Goal: Task Accomplishment & Management: Use online tool/utility

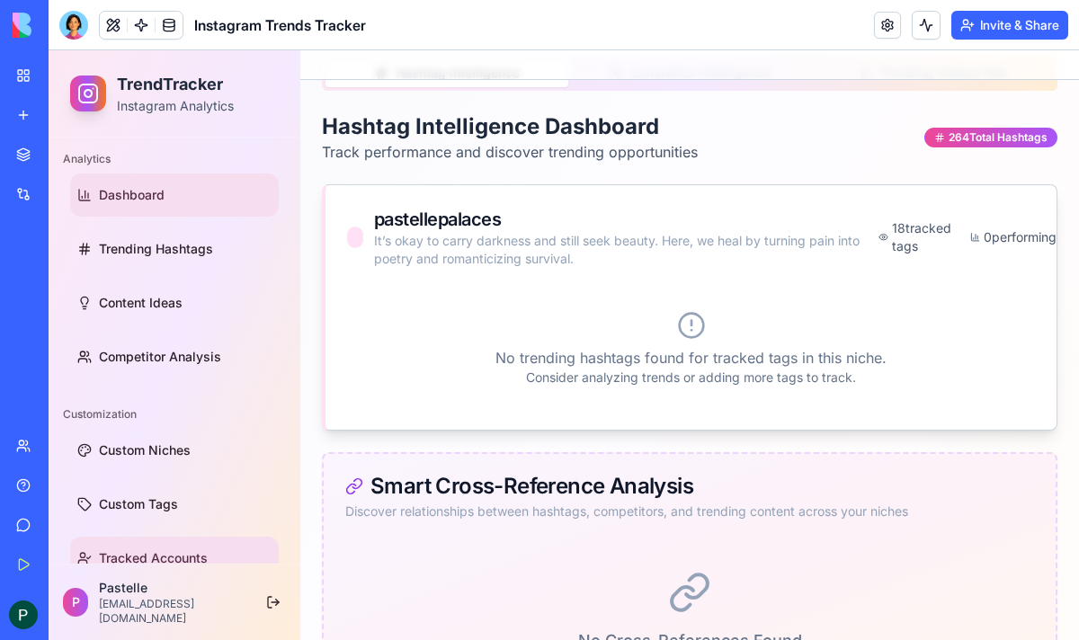
scroll to position [9, 0]
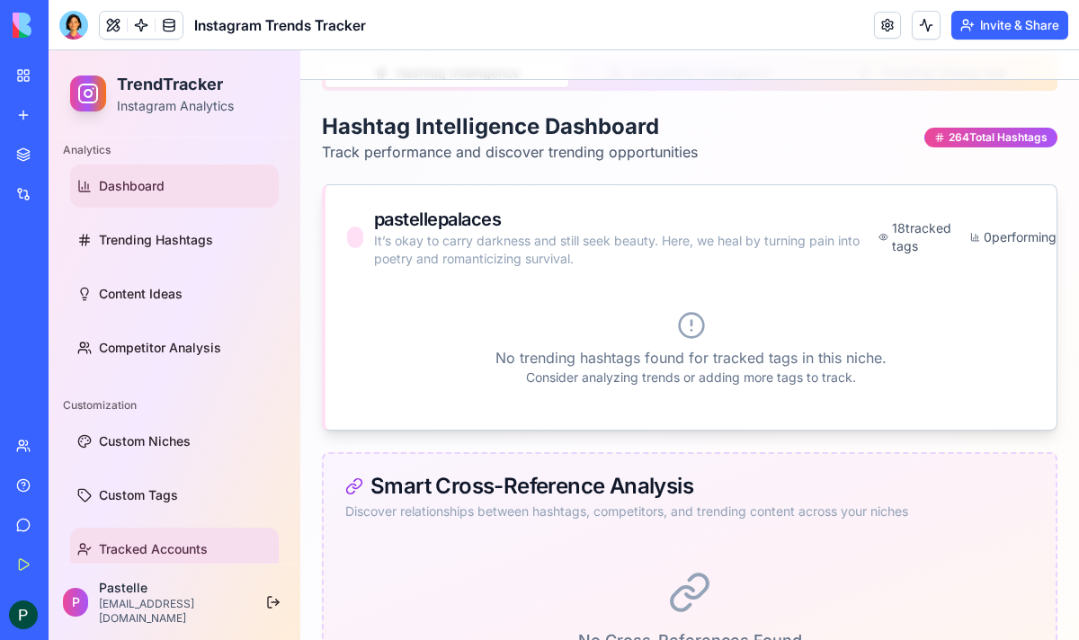
click at [153, 534] on link "Tracked Accounts" at bounding box center [174, 549] width 209 height 43
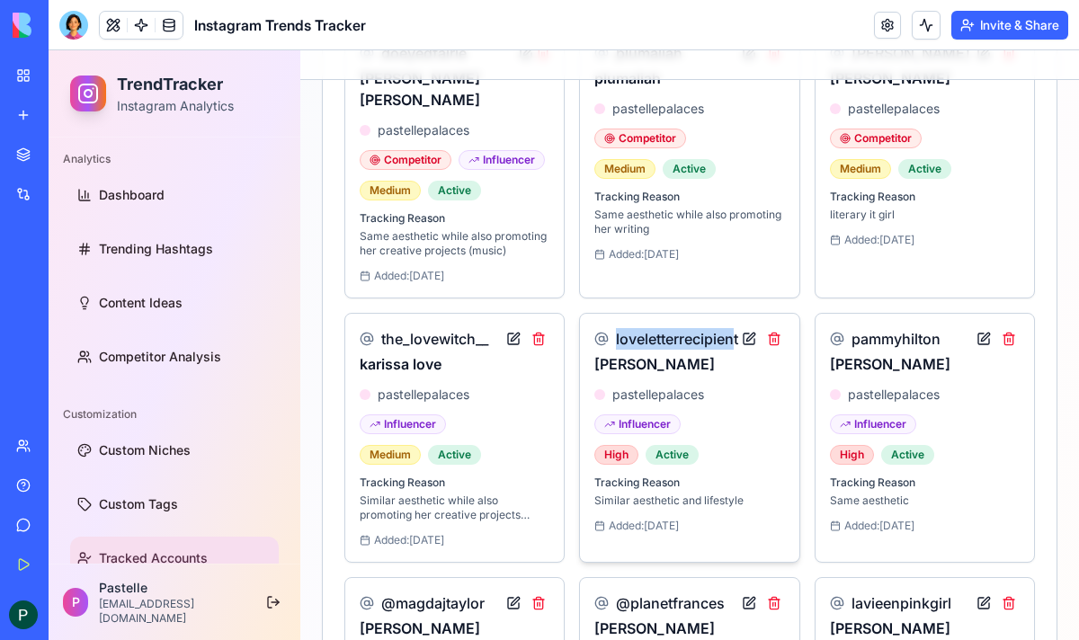
drag, startPoint x: 617, startPoint y: 314, endPoint x: 738, endPoint y: 318, distance: 120.6
click at [738, 328] on span "loveletterrecipient" at bounding box center [677, 339] width 122 height 22
click at [666, 353] on h3 "[PERSON_NAME]" at bounding box center [667, 364] width 144 height 22
drag, startPoint x: 617, startPoint y: 317, endPoint x: 738, endPoint y: 317, distance: 121.4
click at [738, 328] on div "loveletterrecipient [PERSON_NAME]" at bounding box center [690, 351] width 190 height 47
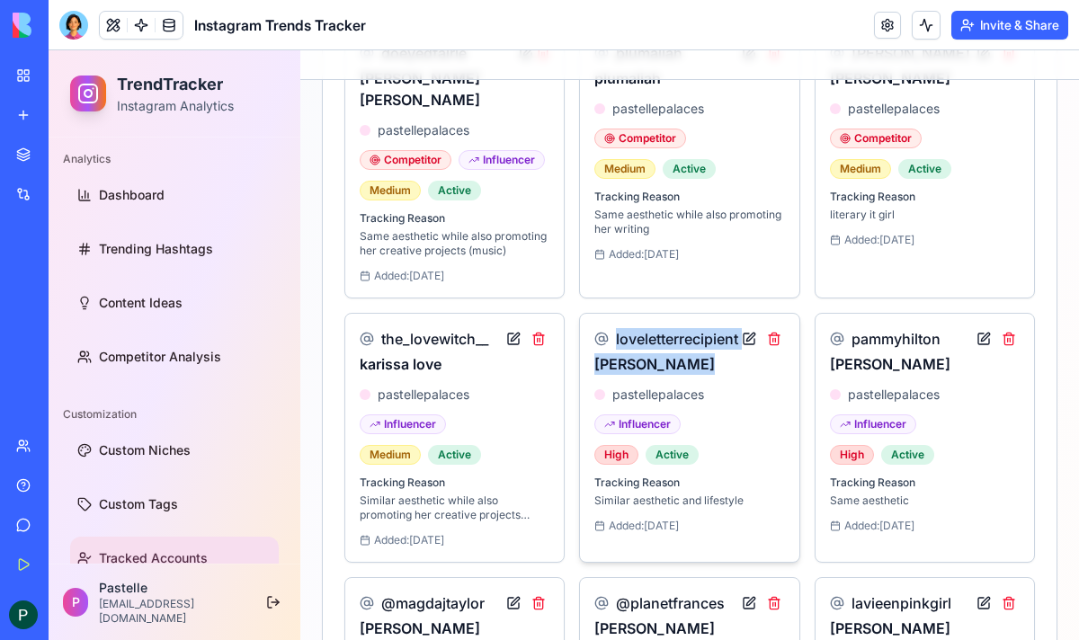
click at [727, 353] on h3 "[PERSON_NAME]" at bounding box center [667, 364] width 144 height 22
drag, startPoint x: 739, startPoint y: 318, endPoint x: 650, endPoint y: 317, distance: 89.0
click at [645, 328] on div "loveletterrecipient [PERSON_NAME]" at bounding box center [690, 351] width 190 height 47
drag, startPoint x: 615, startPoint y: 316, endPoint x: 739, endPoint y: 317, distance: 124.1
click at [739, 328] on div "loveletterrecipient [PERSON_NAME]" at bounding box center [690, 351] width 190 height 47
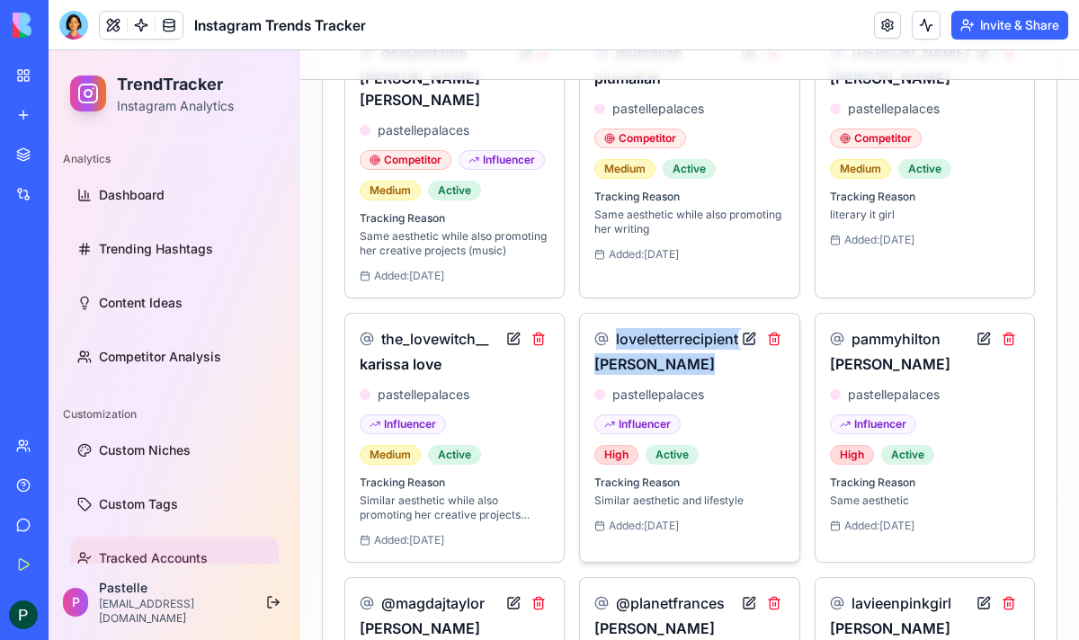
copy div "loveletterrecipient [PERSON_NAME]"
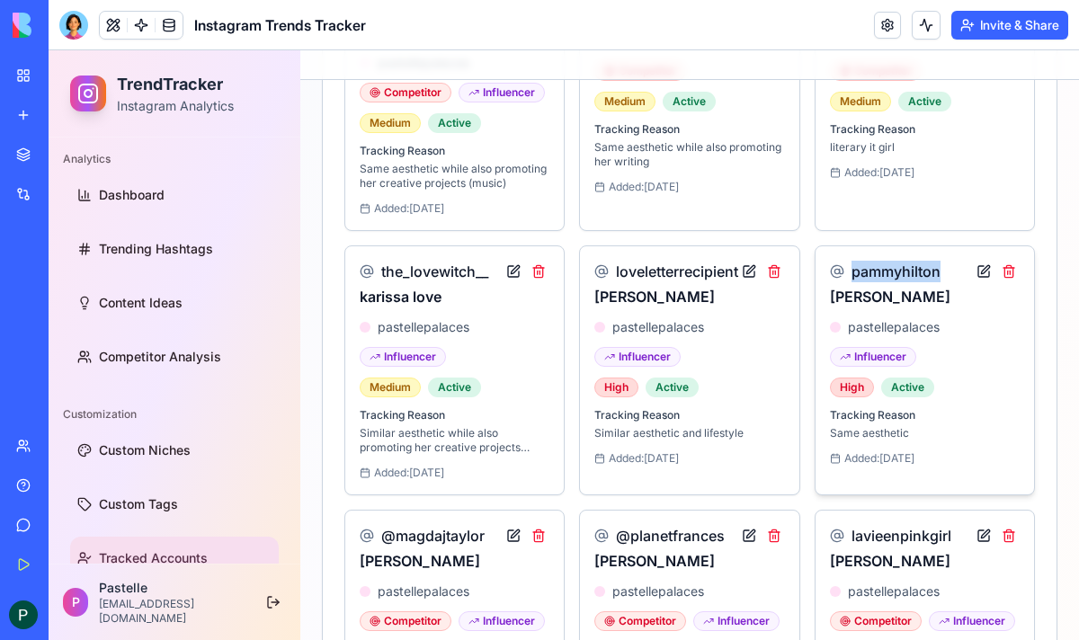
drag, startPoint x: 941, startPoint y: 254, endPoint x: 849, endPoint y: 255, distance: 91.7
click at [849, 261] on div "pammyhilton [PERSON_NAME]" at bounding box center [925, 284] width 190 height 47
copy span "pammyhilton"
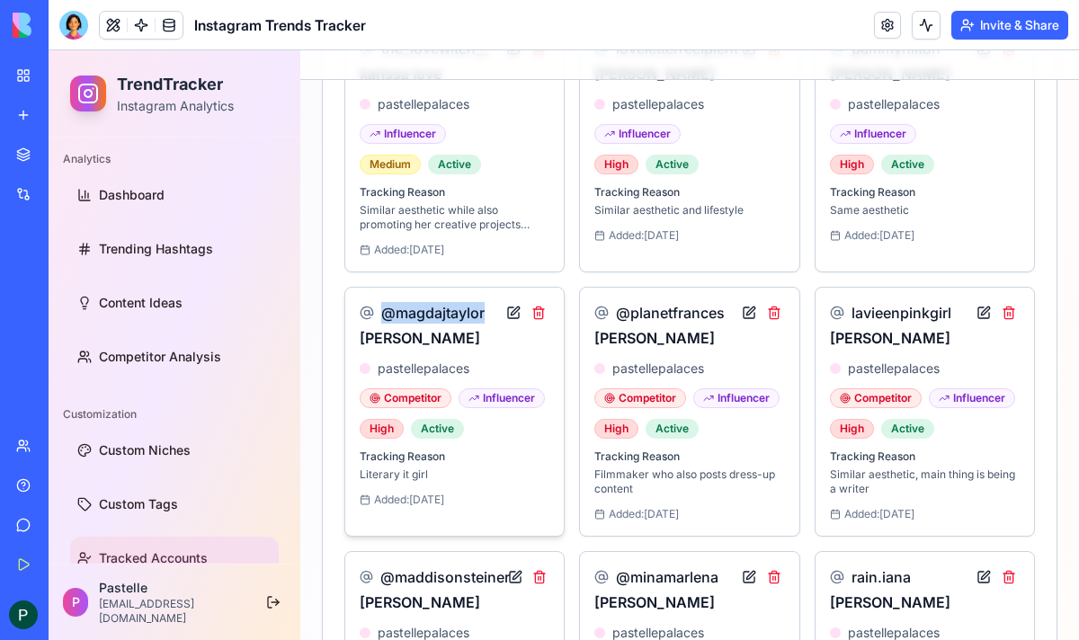
drag, startPoint x: 484, startPoint y: 292, endPoint x: 380, endPoint y: 292, distance: 104.3
click at [380, 302] on div "@magdajtaylor" at bounding box center [422, 313] width 125 height 22
copy span "@magdajtaylor"
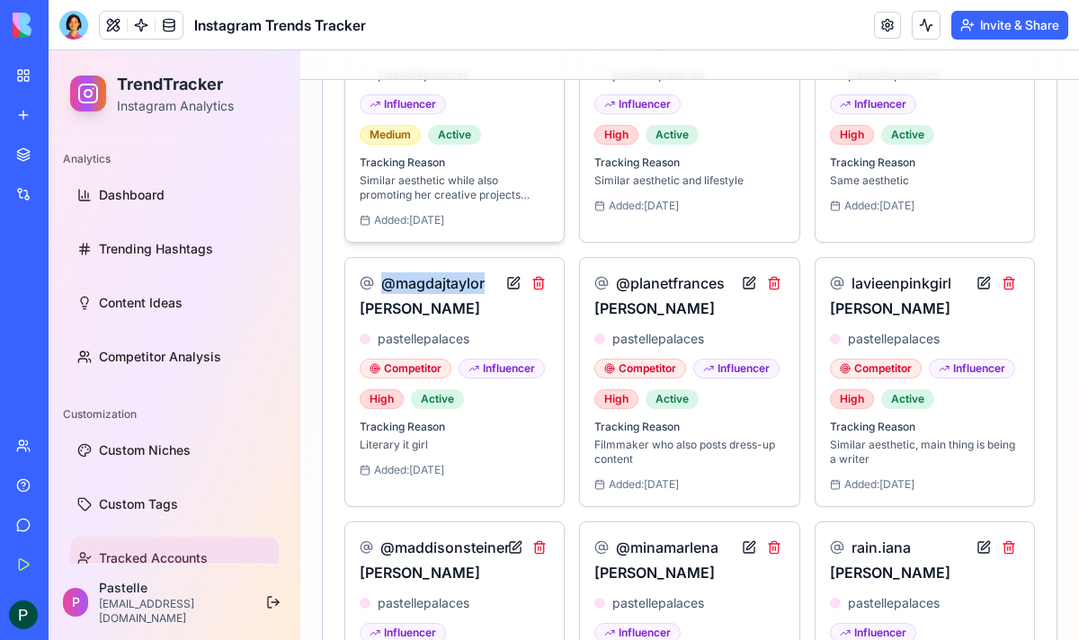
scroll to position [756, 0]
drag, startPoint x: 724, startPoint y: 255, endPoint x: 612, endPoint y: 255, distance: 112.4
click at [612, 272] on div "@planetfrances" at bounding box center [660, 283] width 130 height 22
drag, startPoint x: 595, startPoint y: 291, endPoint x: 740, endPoint y: 290, distance: 145.7
click at [740, 290] on div "@planetfrances [PERSON_NAME]" at bounding box center [690, 295] width 190 height 47
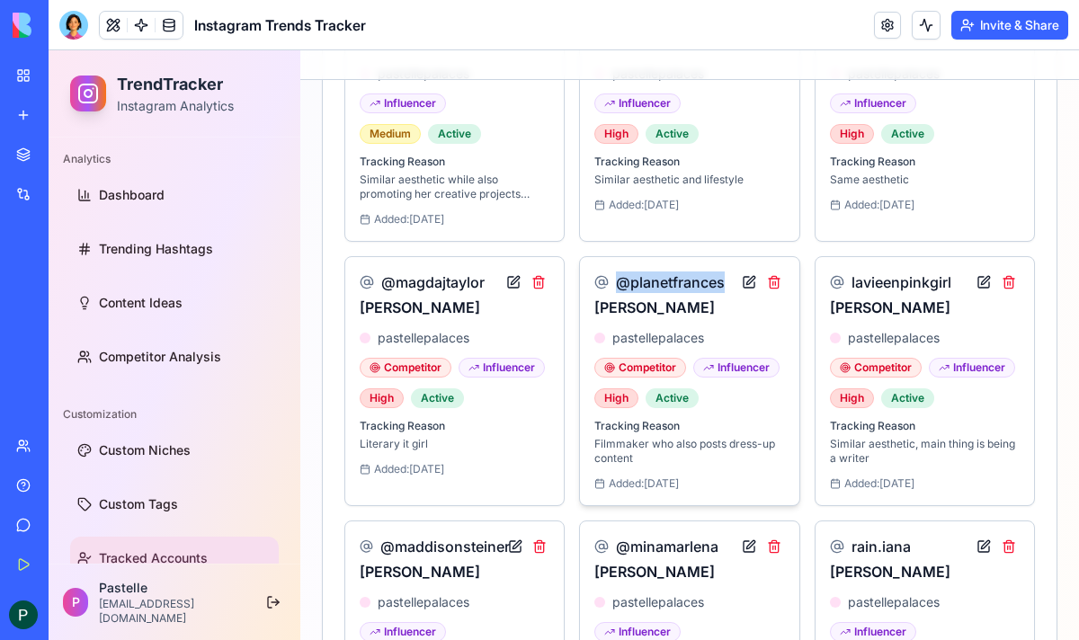
copy h3 "[PERSON_NAME]"
drag, startPoint x: 724, startPoint y: 255, endPoint x: 618, endPoint y: 255, distance: 106.1
click at [618, 272] on div "@planetfrances [PERSON_NAME]" at bounding box center [690, 295] width 190 height 47
copy span "@planetfrances"
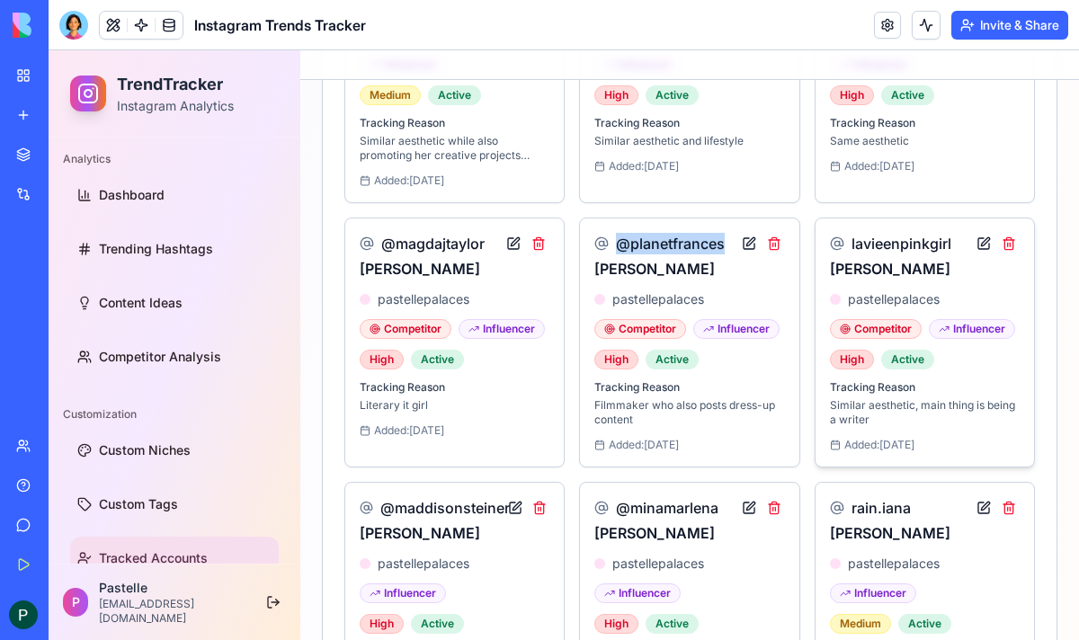
scroll to position [800, 0]
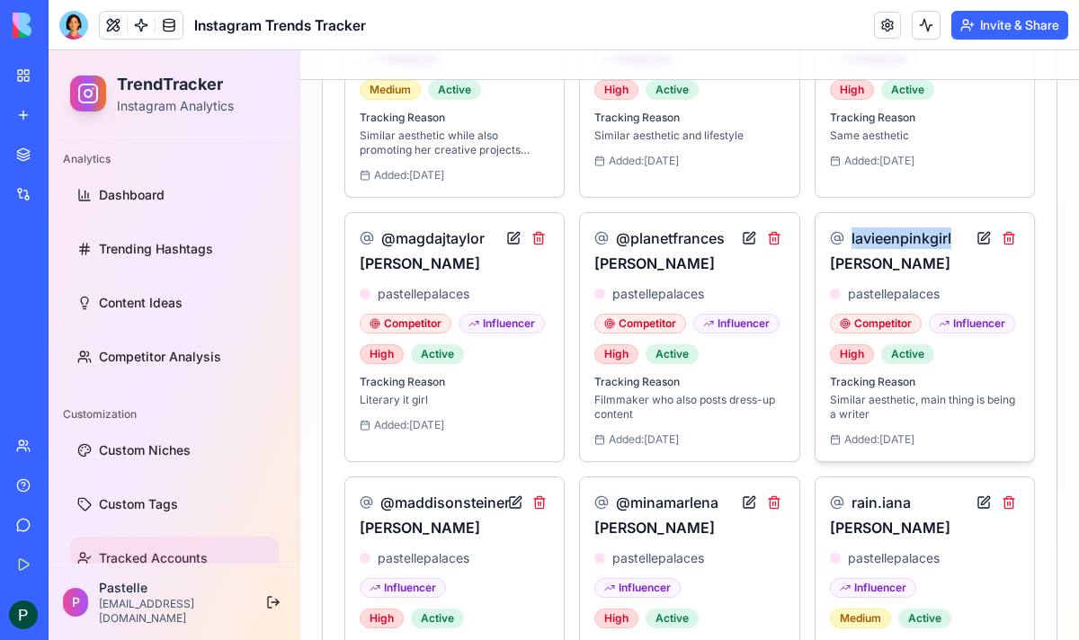
drag, startPoint x: 954, startPoint y: 216, endPoint x: 850, endPoint y: 215, distance: 104.3
click at [850, 228] on div "lavieenpinkgirl [PERSON_NAME]" at bounding box center [925, 251] width 190 height 47
copy span "lavieenpinkgirl"
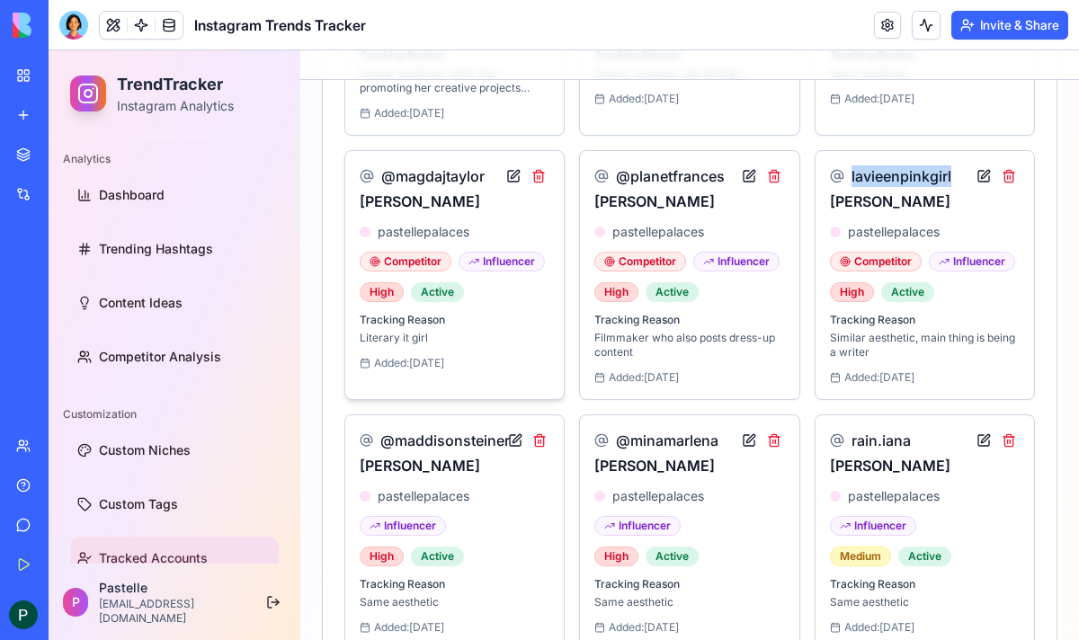
scroll to position [895, 0]
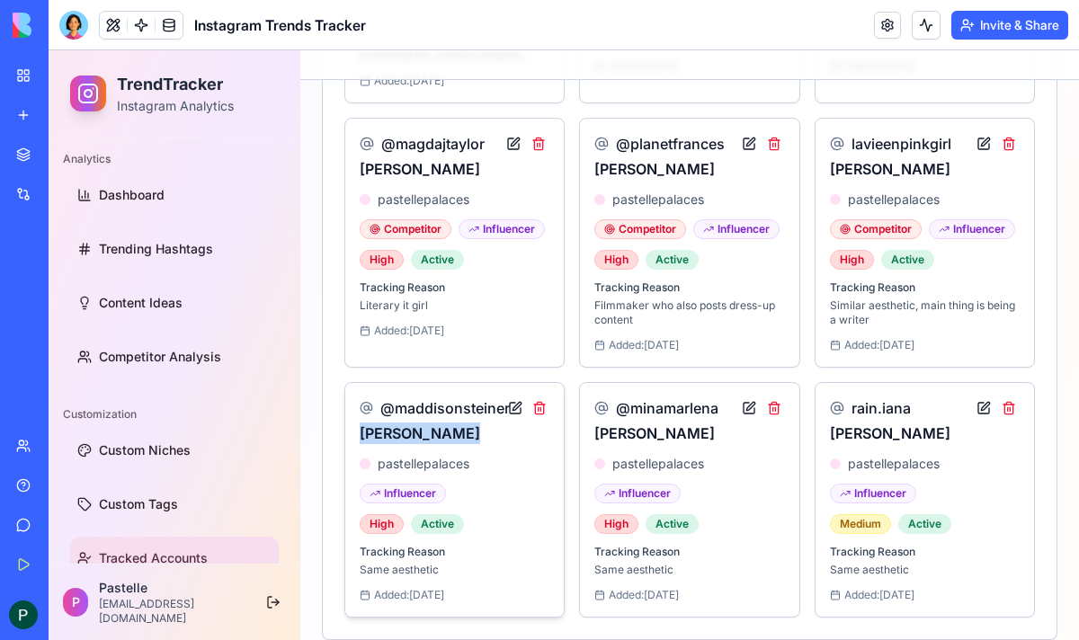
drag, startPoint x: 357, startPoint y: 408, endPoint x: 527, endPoint y: 417, distance: 170.2
click at [527, 417] on div "@maddisonsteiner [PERSON_NAME] pastellepalaces Influencer High Active Tracking …" at bounding box center [454, 500] width 219 height 234
copy div "[PERSON_NAME]"
drag, startPoint x: 385, startPoint y: 388, endPoint x: 501, endPoint y: 383, distance: 116.1
click at [501, 398] on span "@maddisonsteiner" at bounding box center [442, 409] width 124 height 22
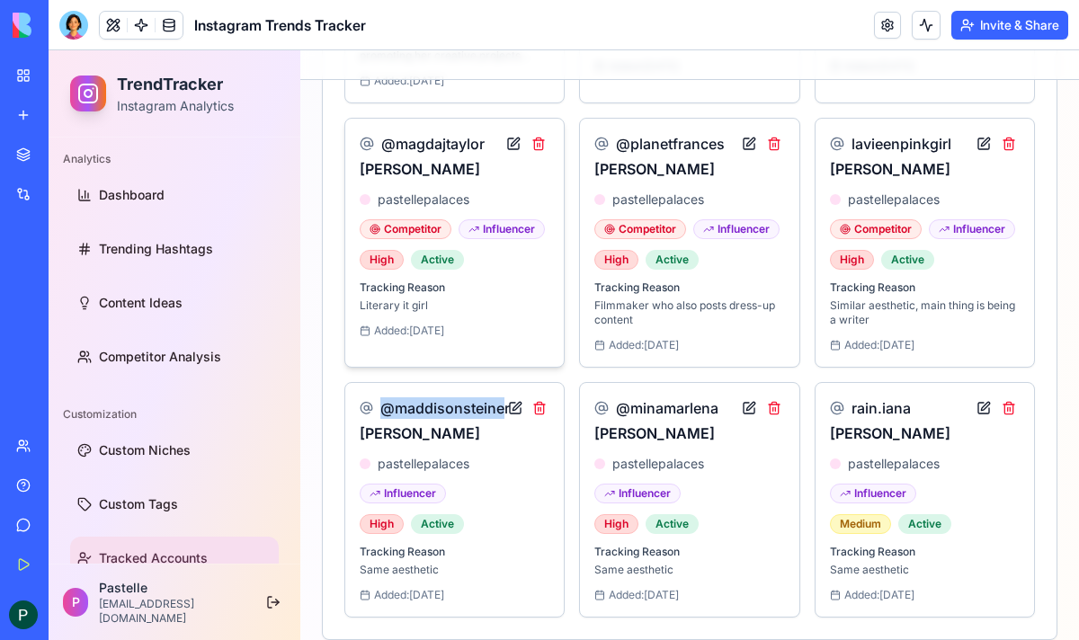
copy span "@maddisonsteine"
drag, startPoint x: 720, startPoint y: 386, endPoint x: 620, endPoint y: 386, distance: 99.8
click at [620, 398] on div "@[PERSON_NAME]" at bounding box center [690, 421] width 190 height 47
copy span "@minamarlena"
drag, startPoint x: 916, startPoint y: 382, endPoint x: 837, endPoint y: 382, distance: 79.1
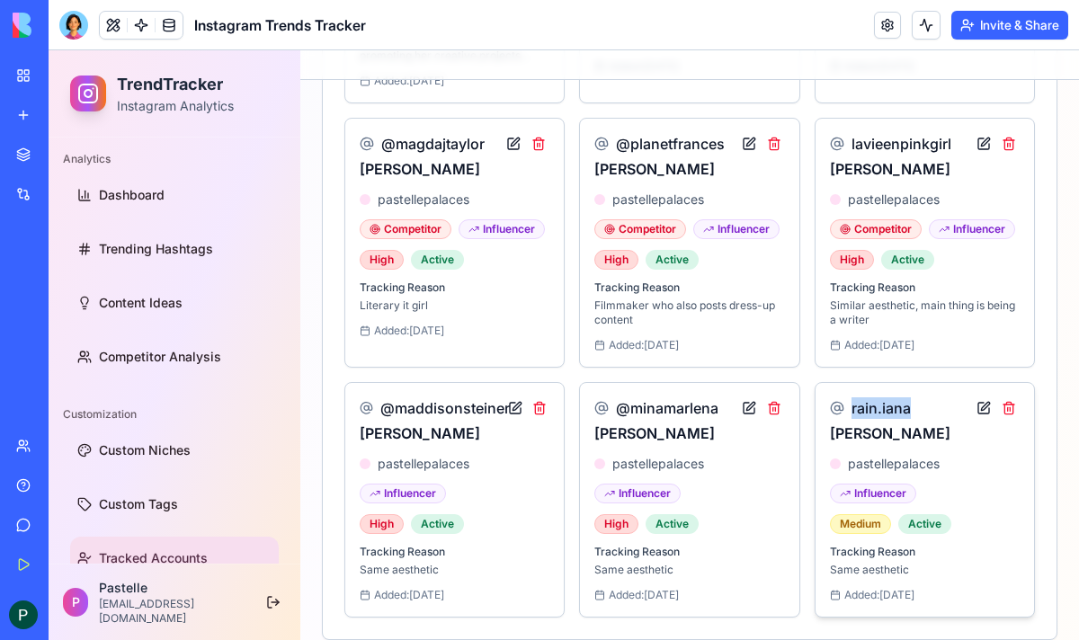
click at [837, 398] on div "rain.[PERSON_NAME]" at bounding box center [925, 421] width 190 height 47
copy span "rain.iana"
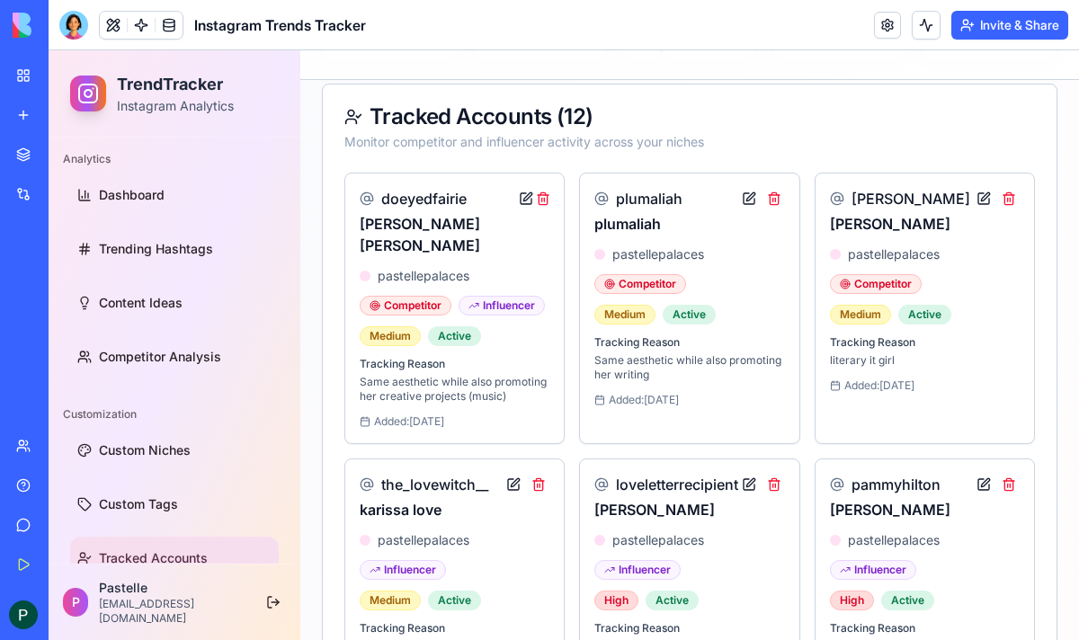
scroll to position [282, 0]
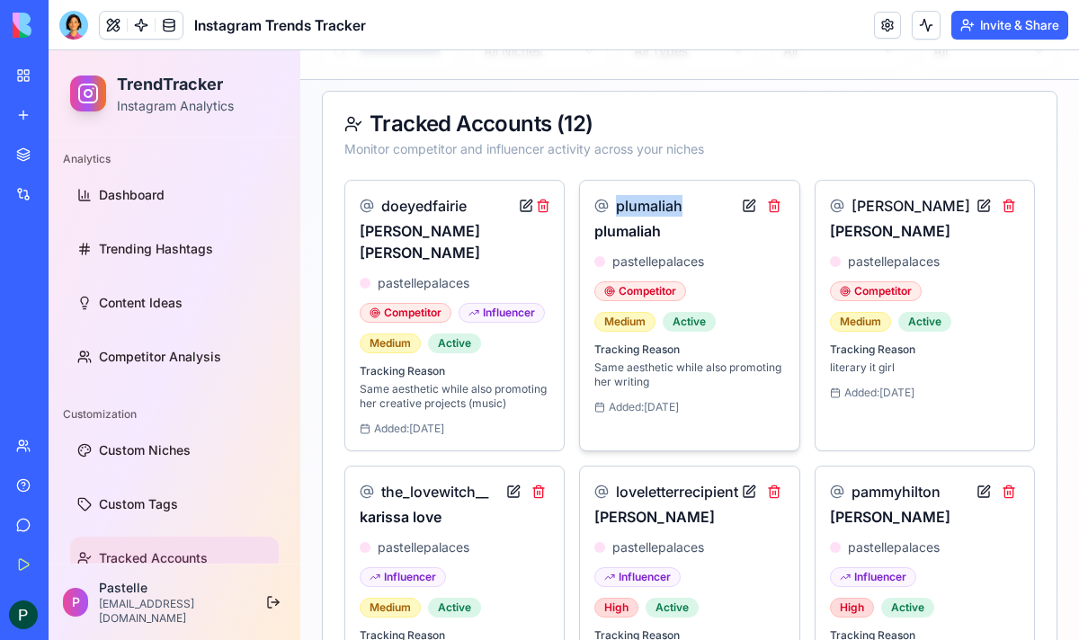
drag, startPoint x: 686, startPoint y: 204, endPoint x: 611, endPoint y: 206, distance: 75.6
click at [611, 206] on div "plumaliah plumaliah" at bounding box center [690, 218] width 190 height 47
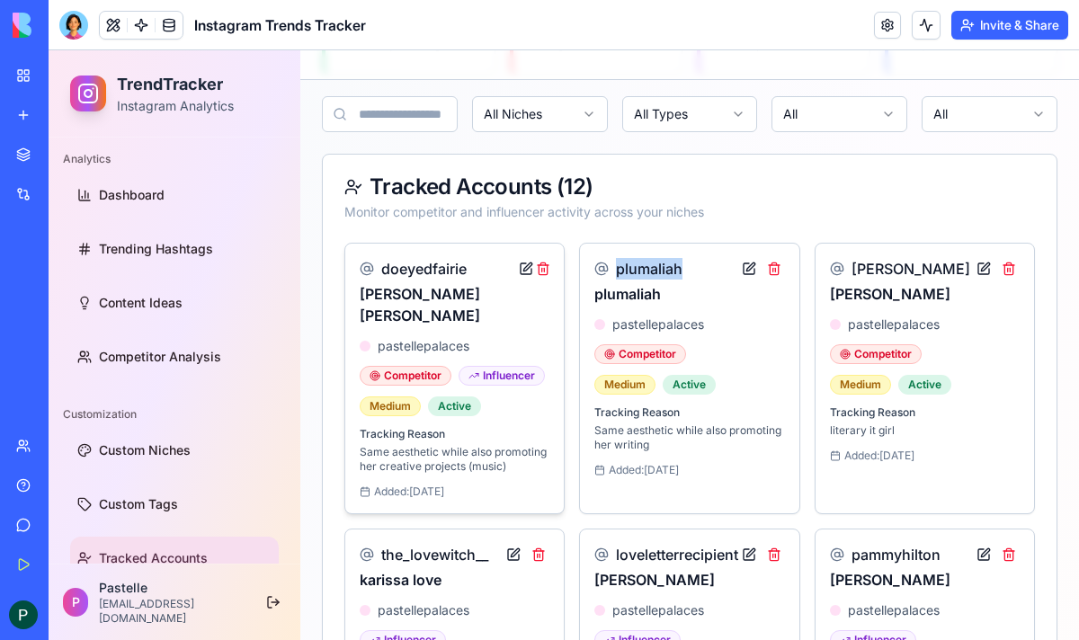
scroll to position [0, 0]
